Goal: Find specific page/section: Find specific page/section

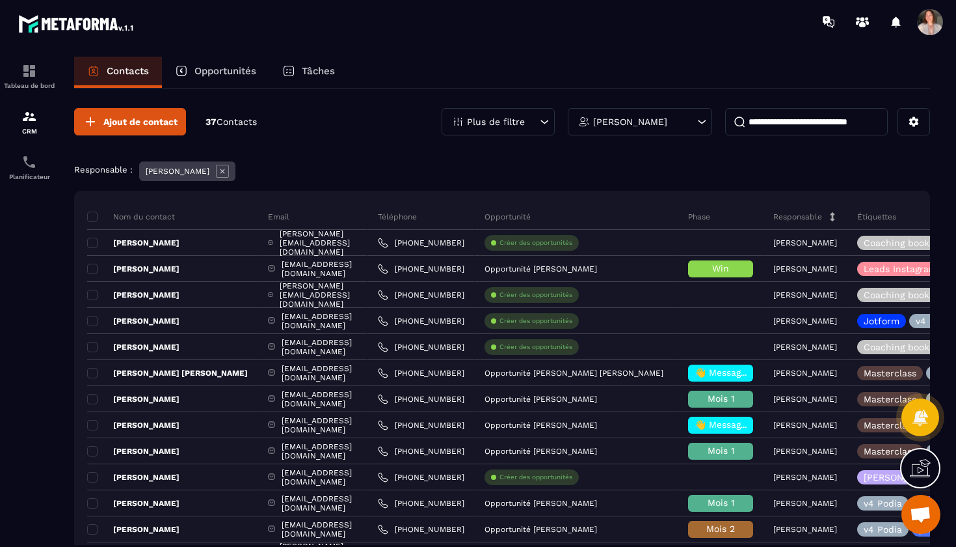
click at [679, 122] on div "[PERSON_NAME]" at bounding box center [640, 121] width 144 height 27
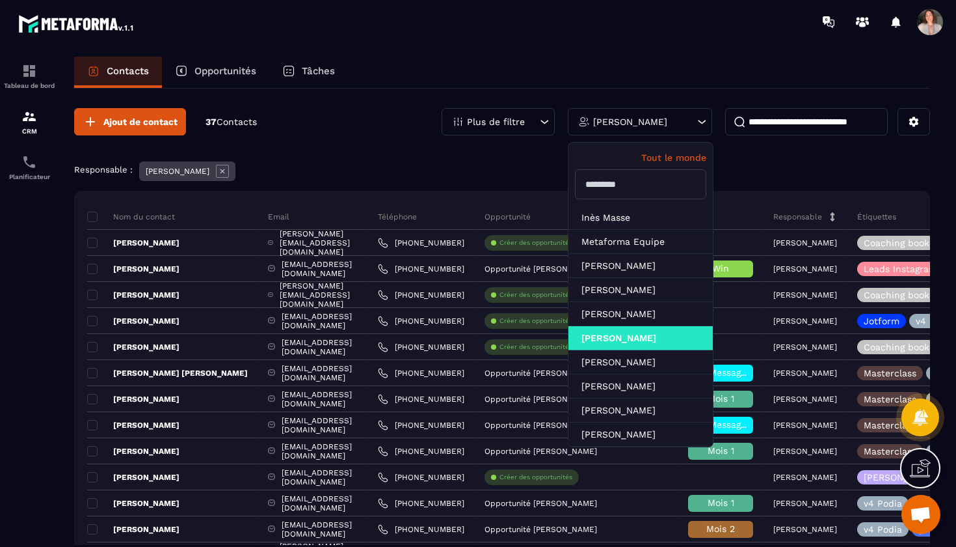
click at [676, 154] on p "Tout le monde" at bounding box center [640, 157] width 131 height 10
click at [824, 115] on input at bounding box center [806, 121] width 163 height 27
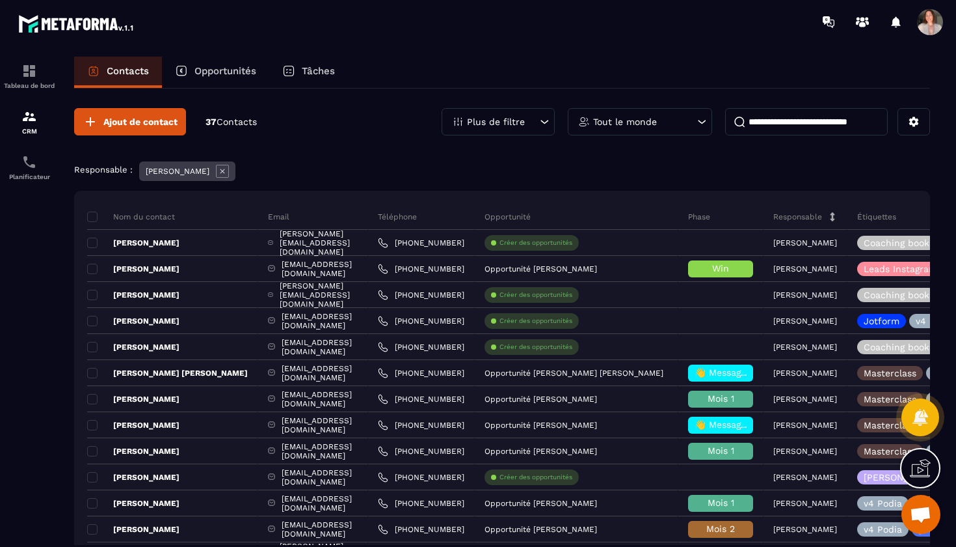
click at [216, 175] on icon at bounding box center [222, 171] width 13 height 13
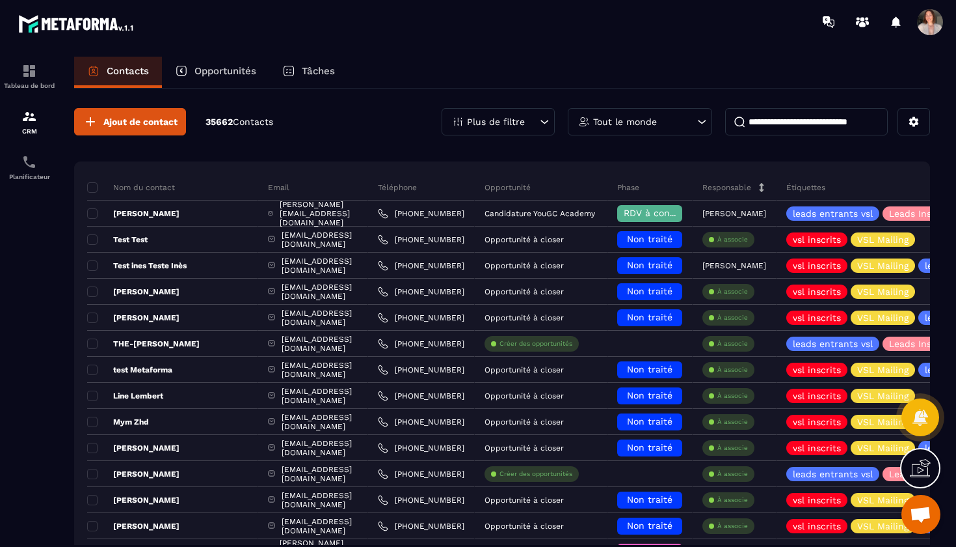
click at [791, 118] on input at bounding box center [806, 121] width 163 height 27
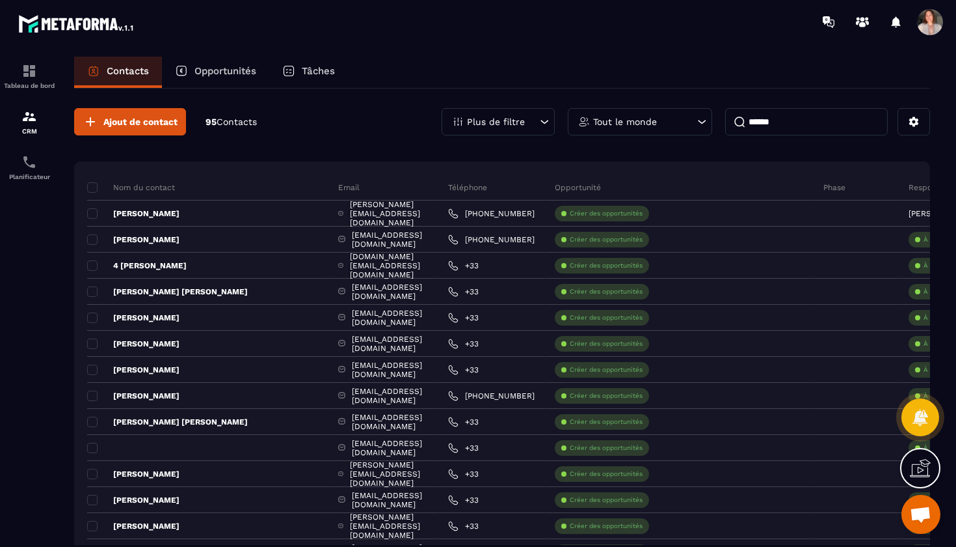
type input "******"
click at [241, 62] on div "Opportunités" at bounding box center [215, 72] width 107 height 31
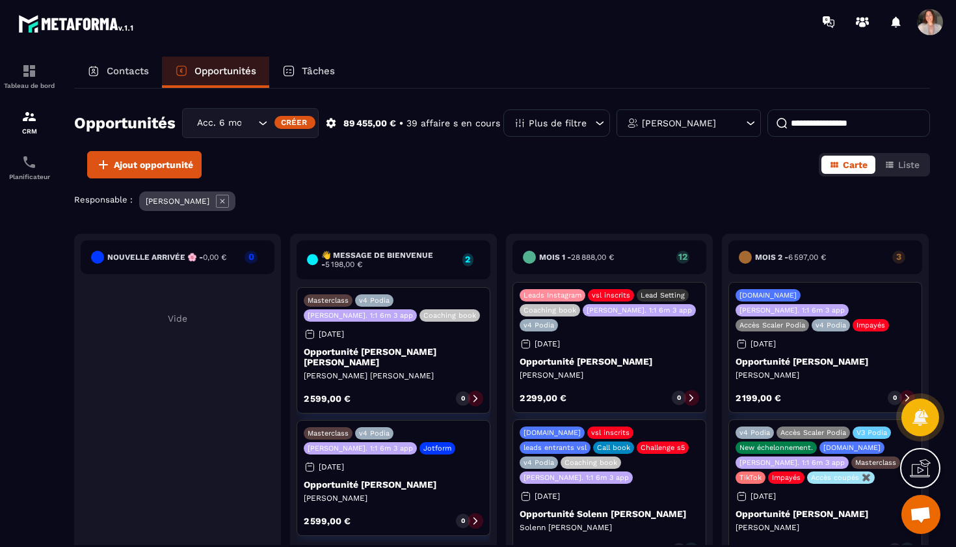
click at [221, 200] on icon at bounding box center [223, 201] width 5 height 5
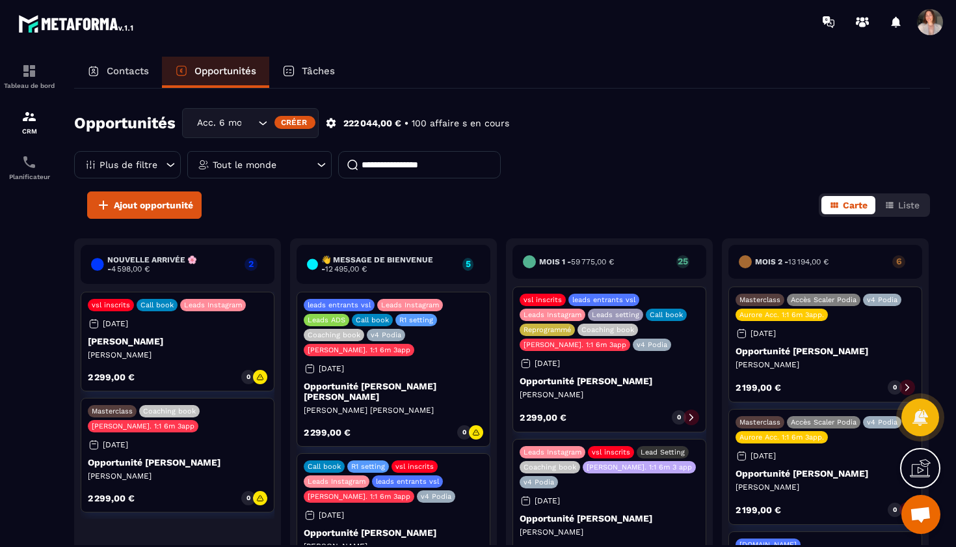
click at [417, 163] on input at bounding box center [419, 164] width 163 height 27
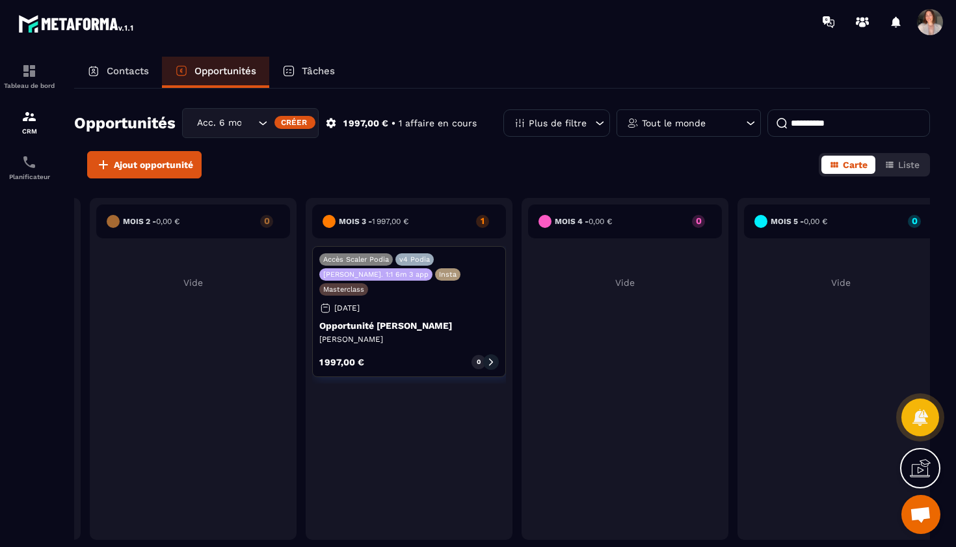
type input "*********"
click at [379, 320] on p "Opportunité [PERSON_NAME]" at bounding box center [409, 325] width 180 height 10
